Goal: Check status: Check status

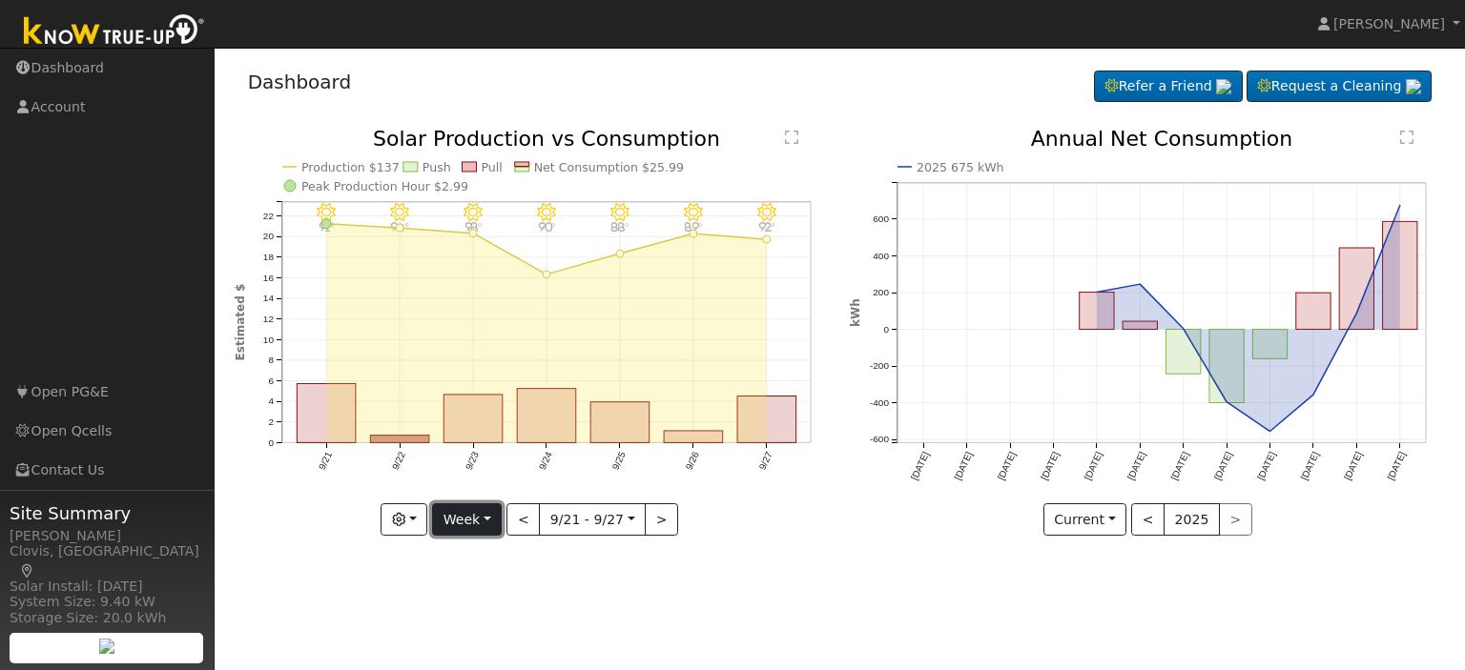
click at [496, 522] on button "Week" at bounding box center [467, 520] width 70 height 32
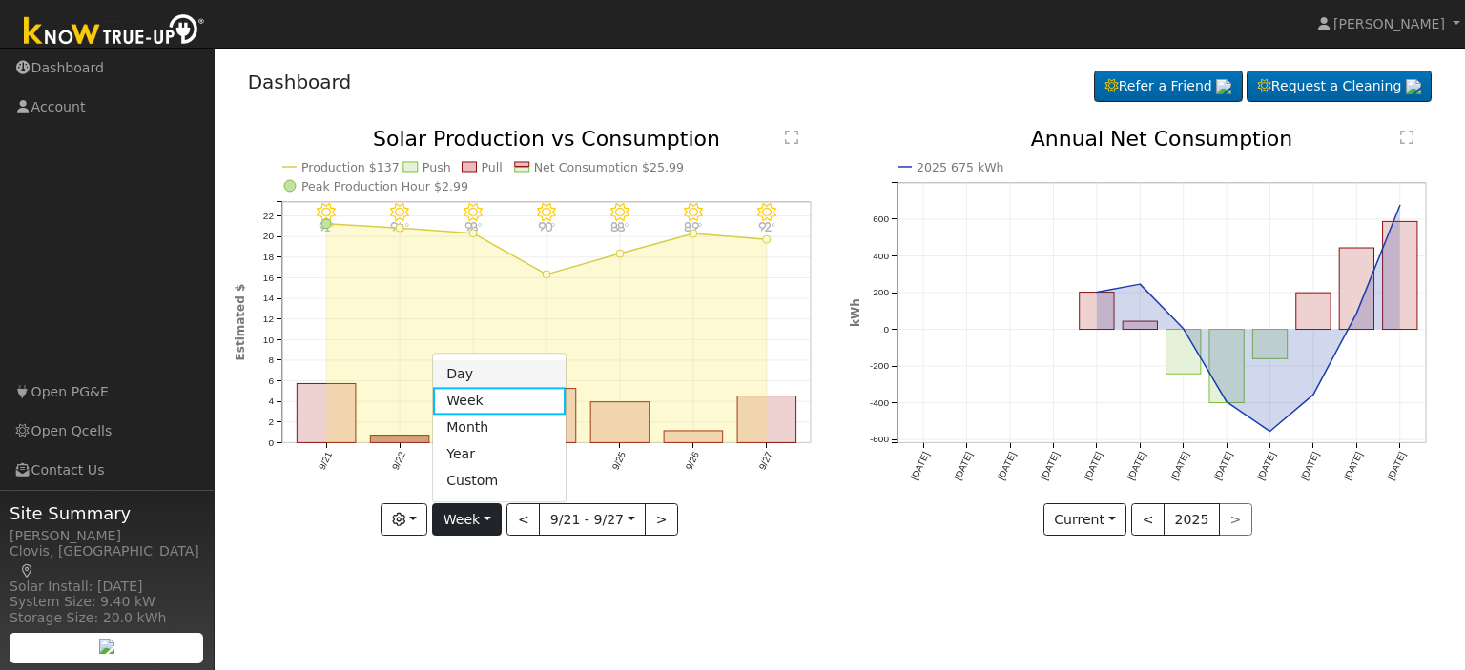
click at [499, 374] on link "Day" at bounding box center [499, 374] width 133 height 27
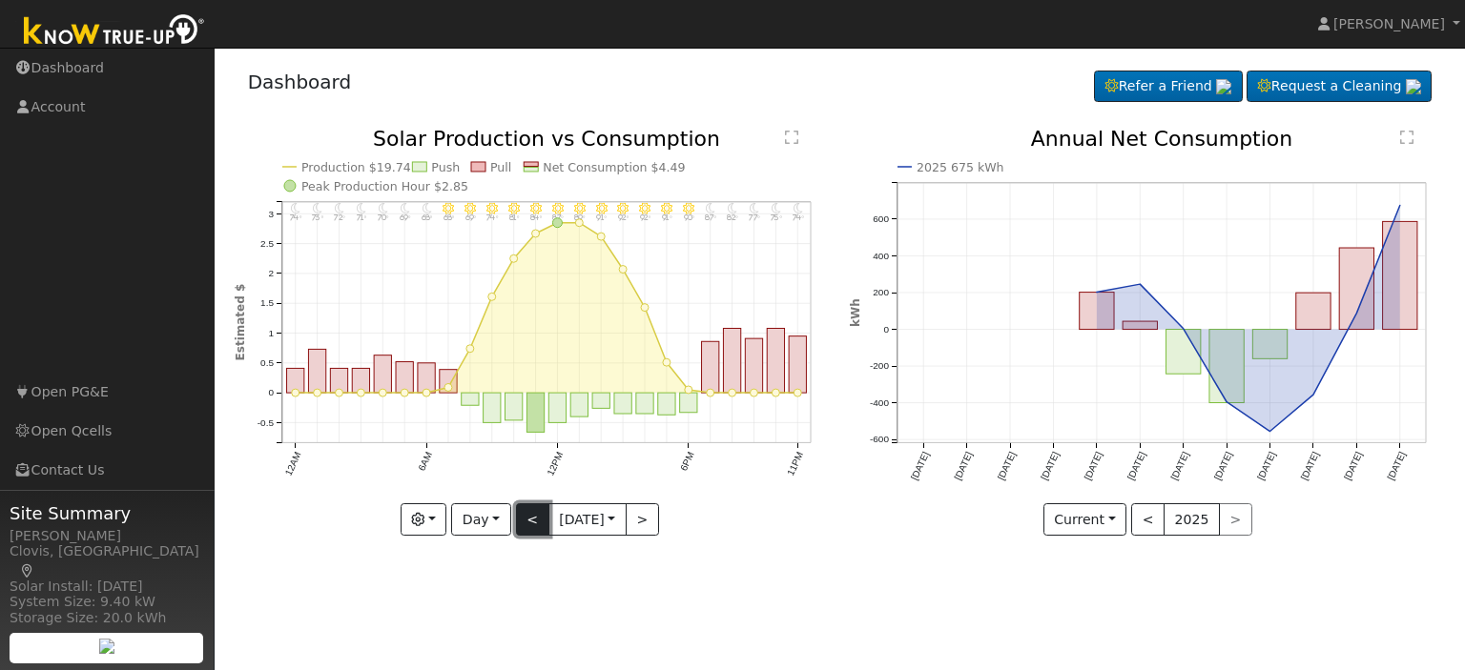
click at [525, 518] on button "<" at bounding box center [532, 520] width 33 height 32
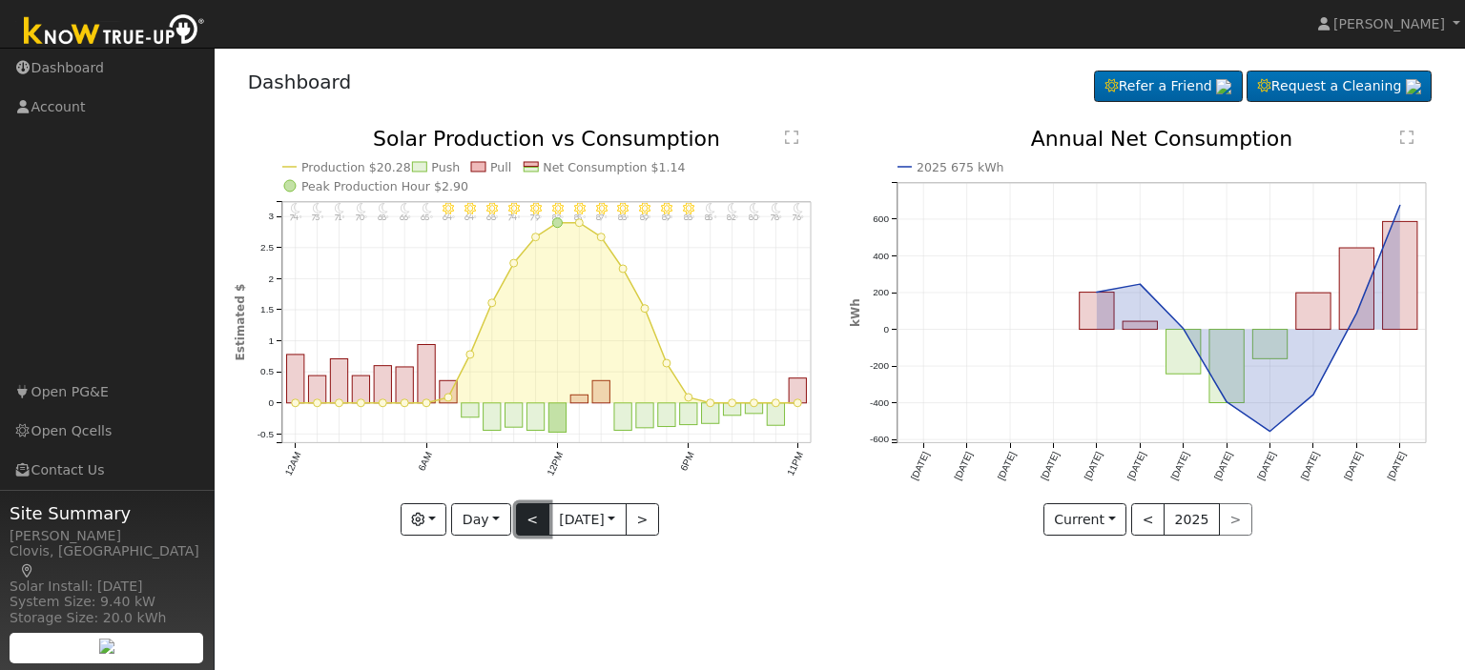
click at [525, 518] on button "<" at bounding box center [532, 520] width 33 height 32
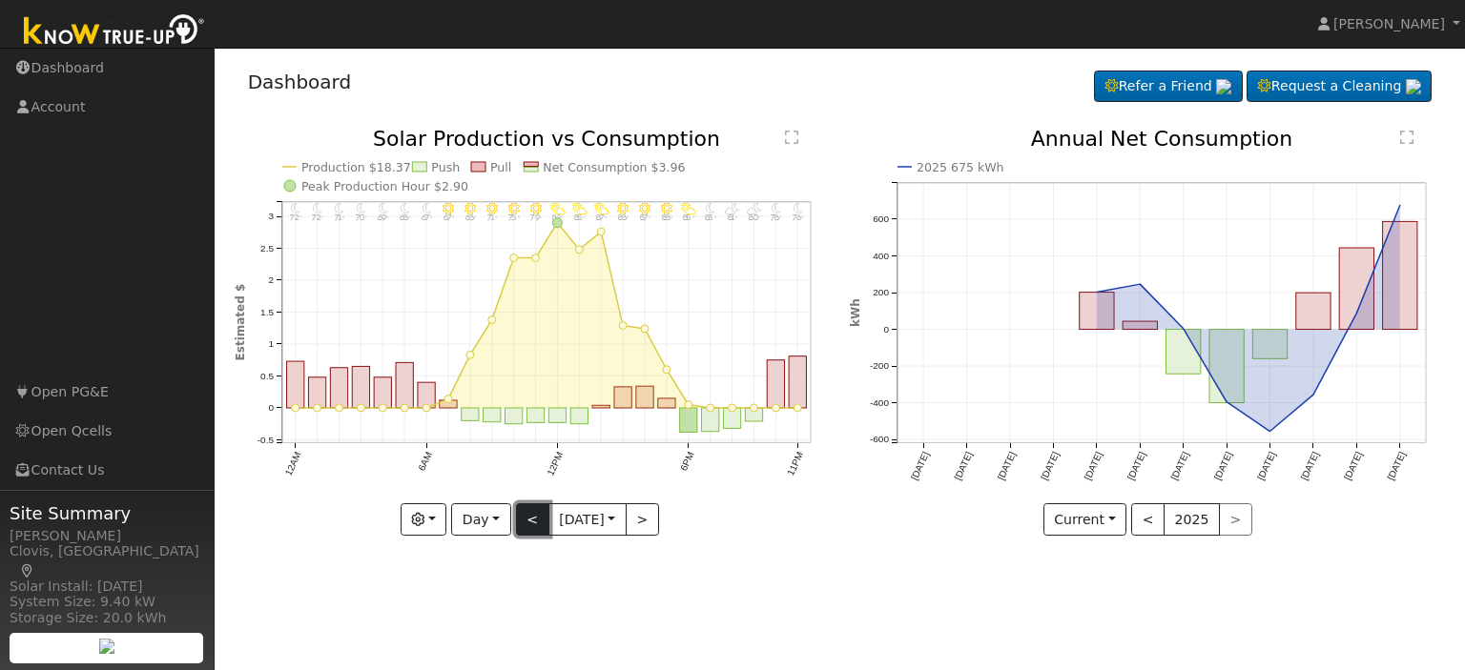
click at [525, 518] on button "<" at bounding box center [532, 520] width 33 height 32
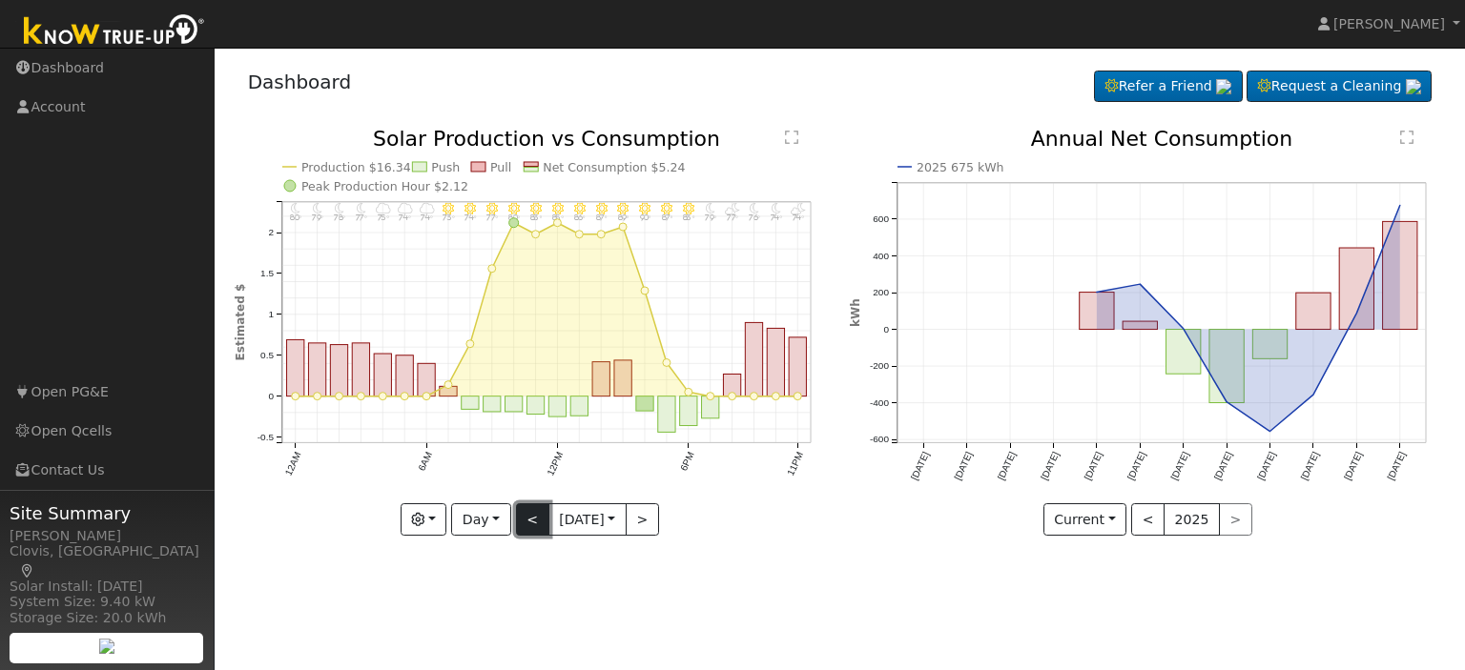
click at [525, 518] on button "<" at bounding box center [532, 520] width 33 height 32
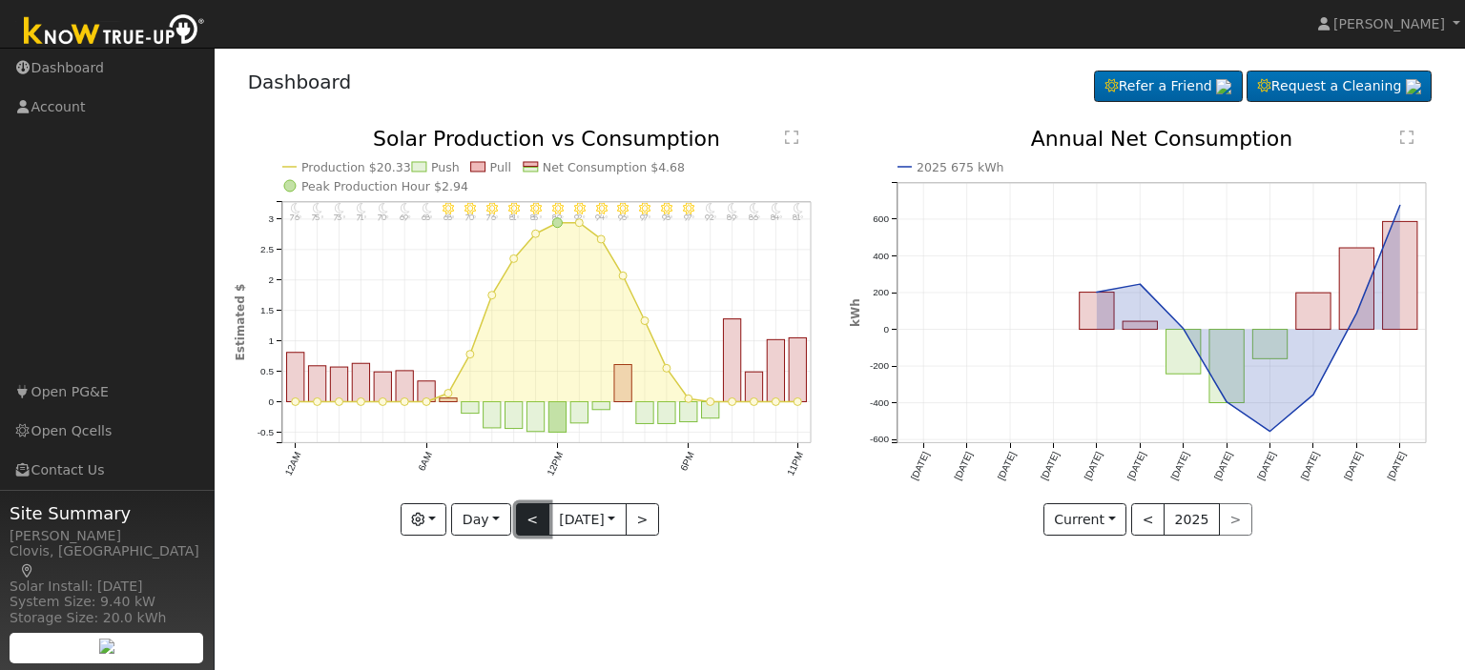
click at [525, 518] on button "<" at bounding box center [532, 520] width 33 height 32
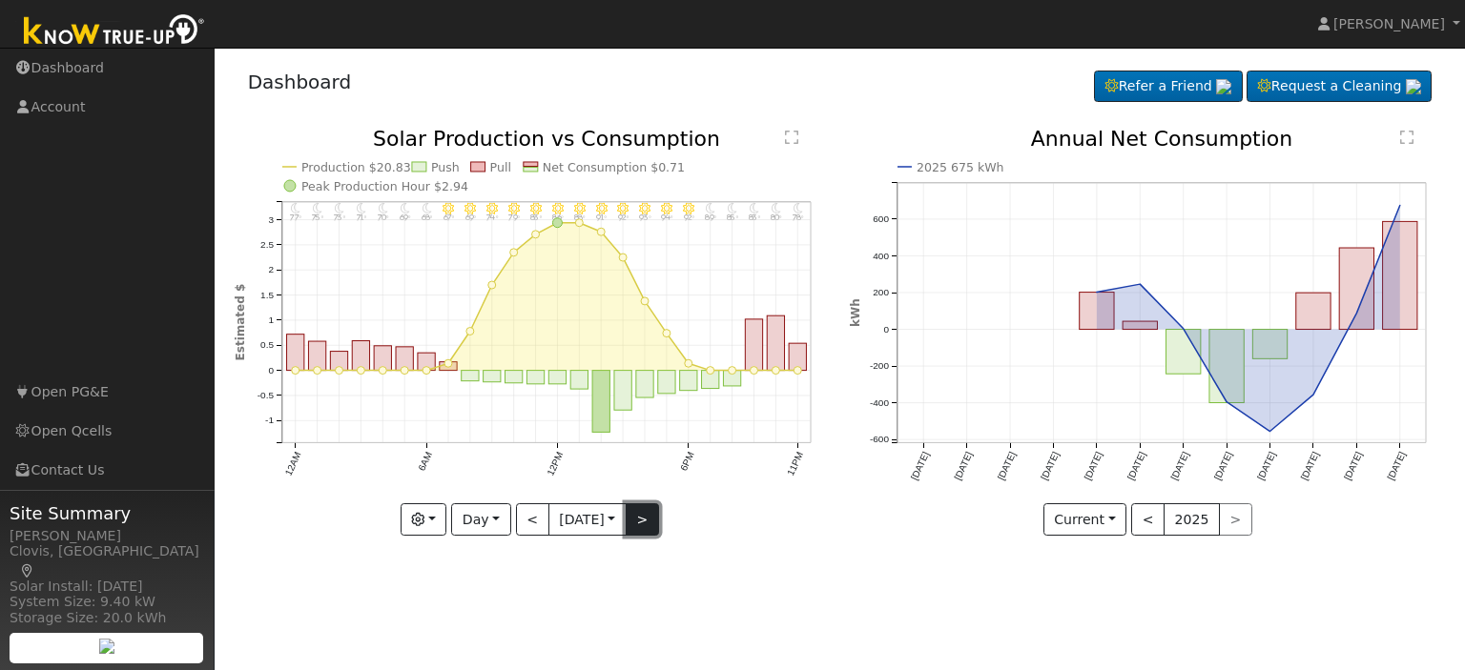
click at [649, 513] on button ">" at bounding box center [642, 520] width 33 height 32
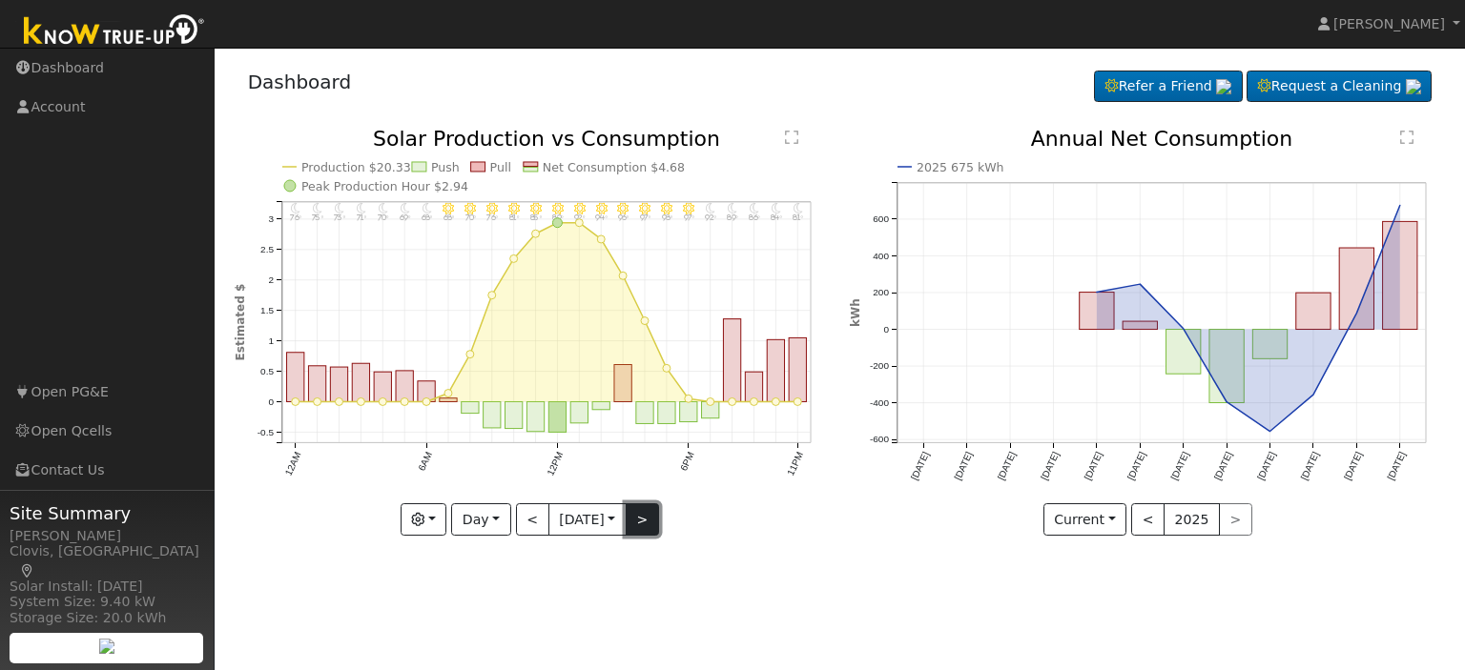
click at [649, 513] on button ">" at bounding box center [642, 520] width 33 height 32
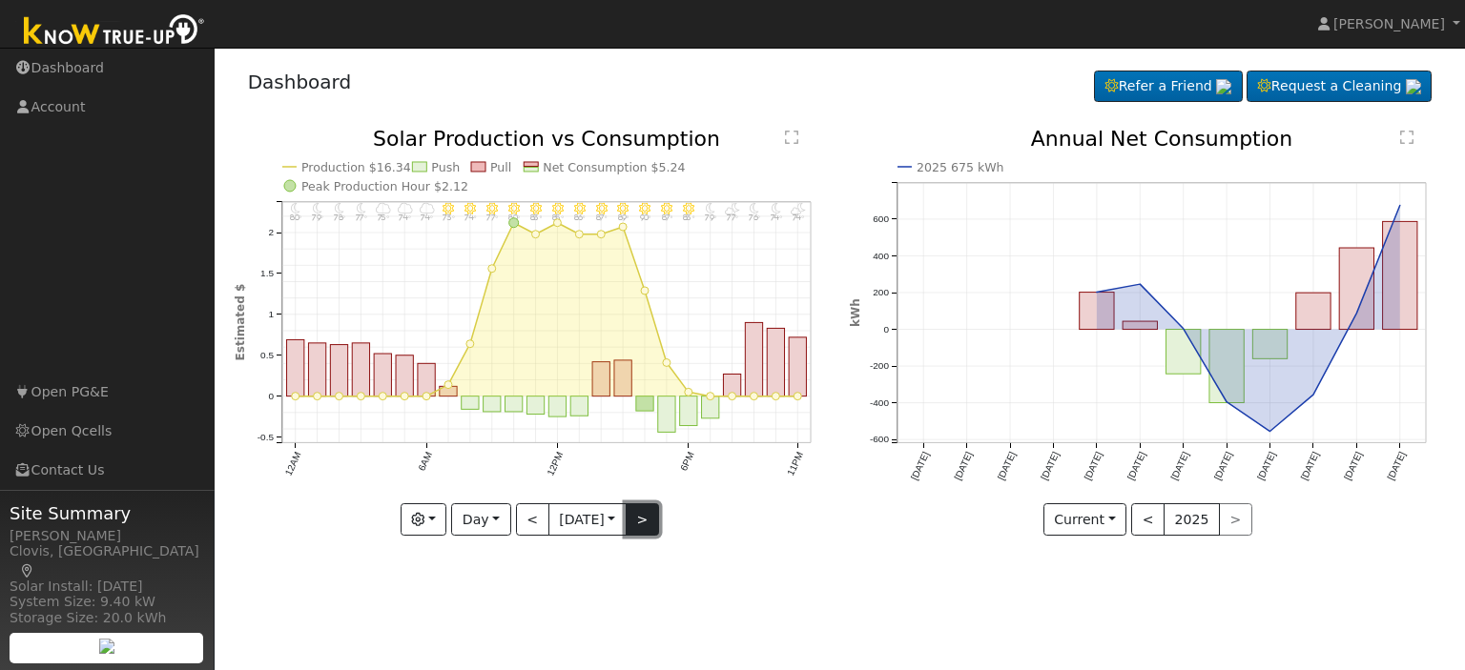
click at [648, 519] on button ">" at bounding box center [642, 520] width 33 height 32
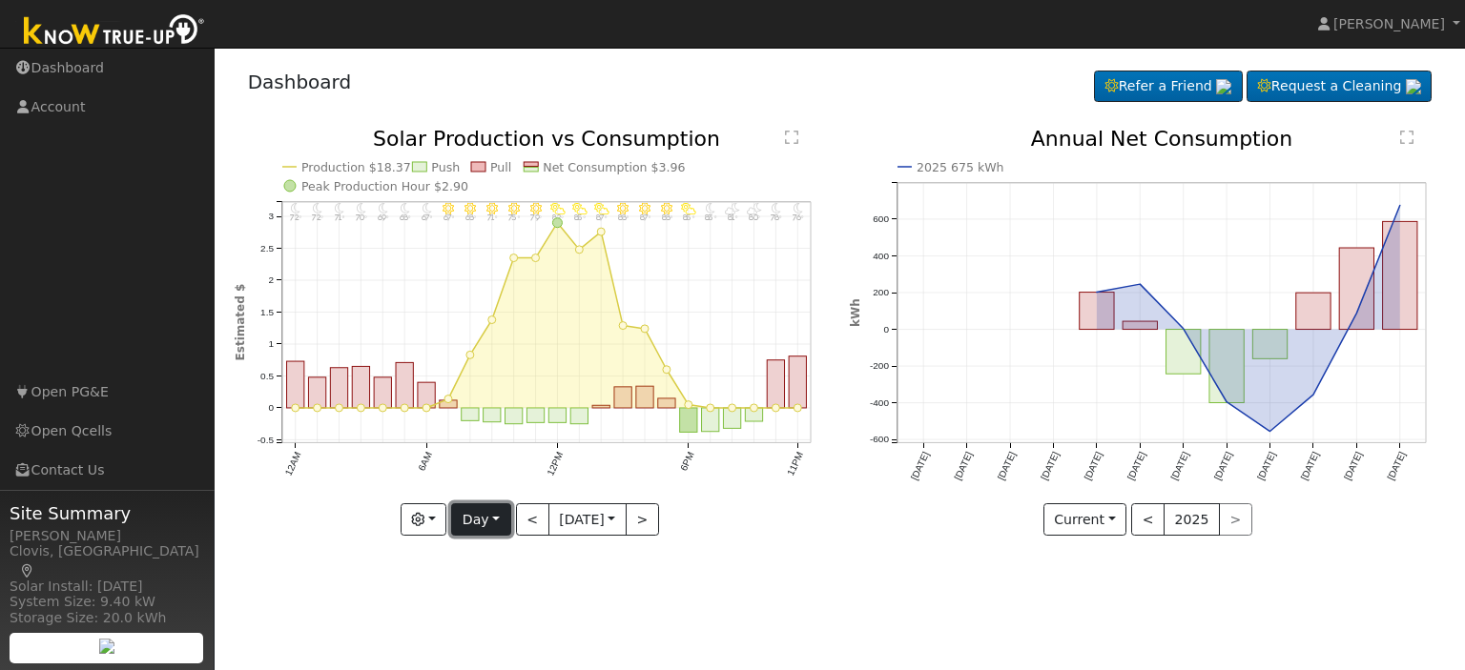
click at [499, 522] on button "Day" at bounding box center [480, 520] width 59 height 32
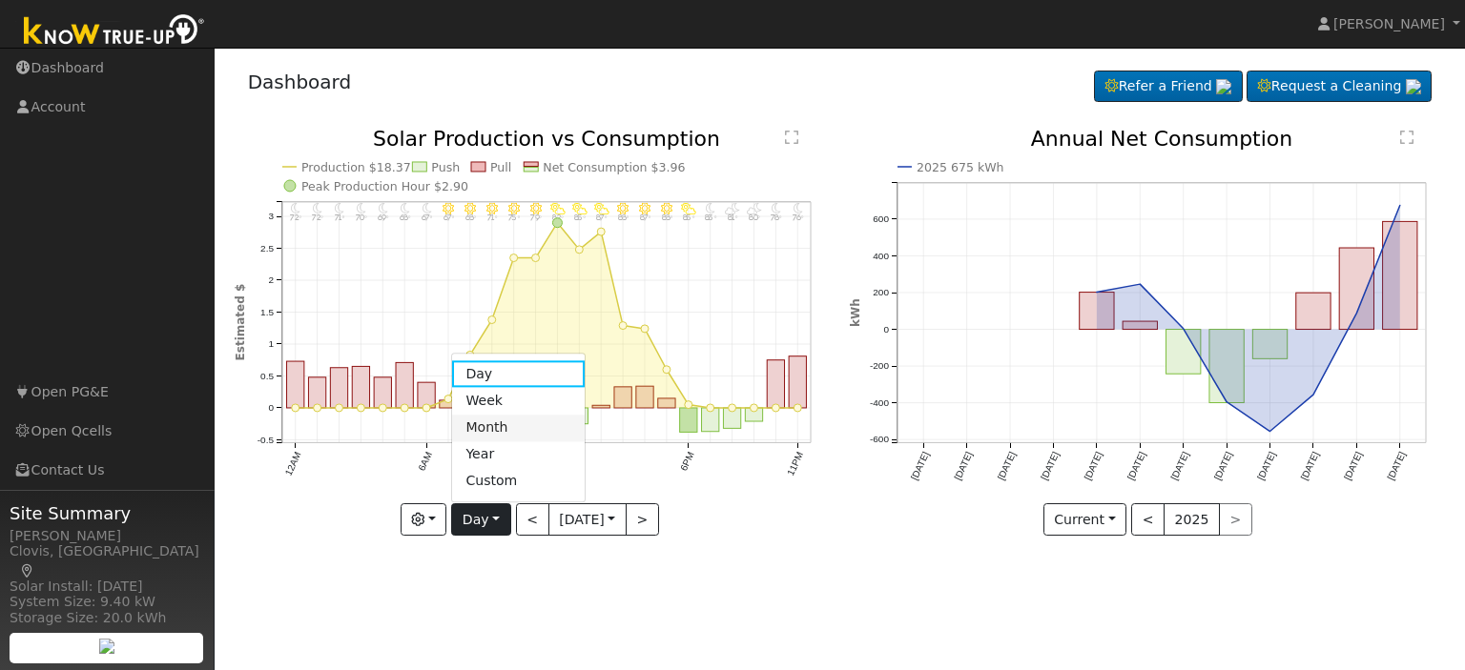
click at [489, 432] on link "Month" at bounding box center [518, 428] width 133 height 27
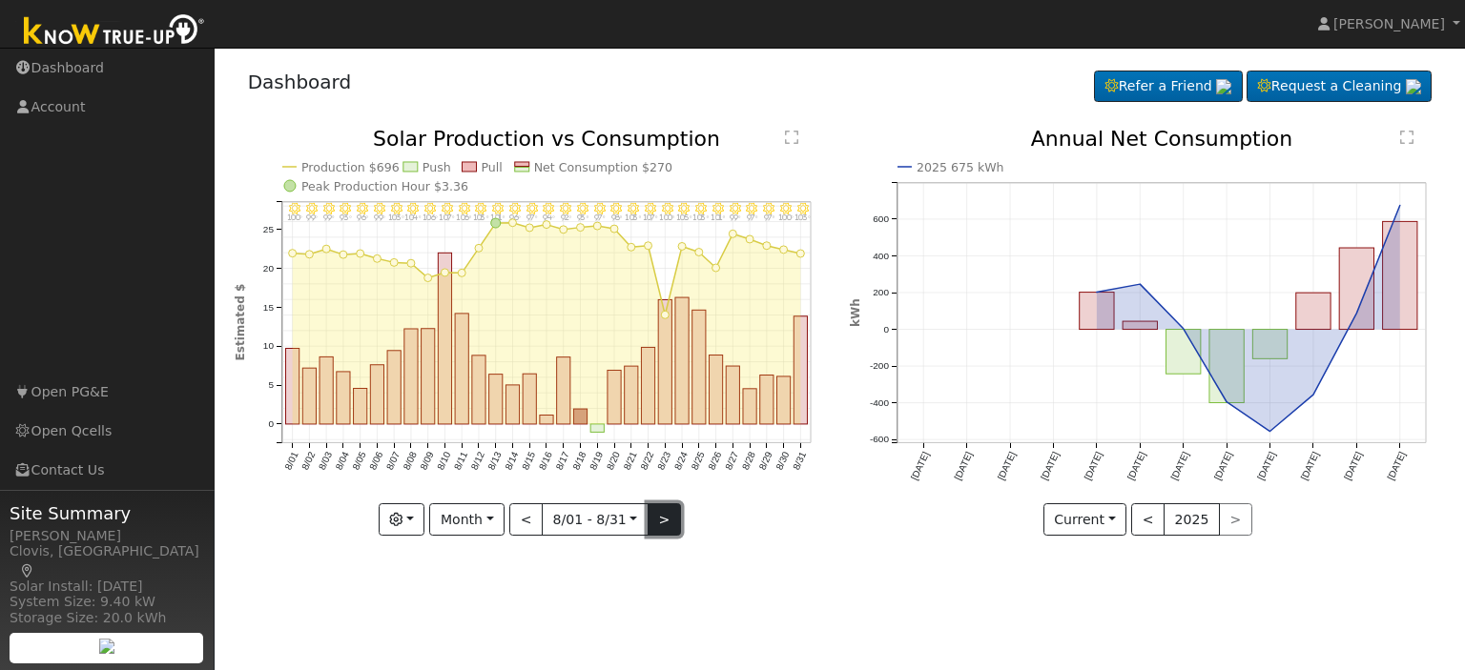
click at [656, 518] on button ">" at bounding box center [664, 520] width 33 height 32
type input "[DATE]"
